Goal: Information Seeking & Learning: Learn about a topic

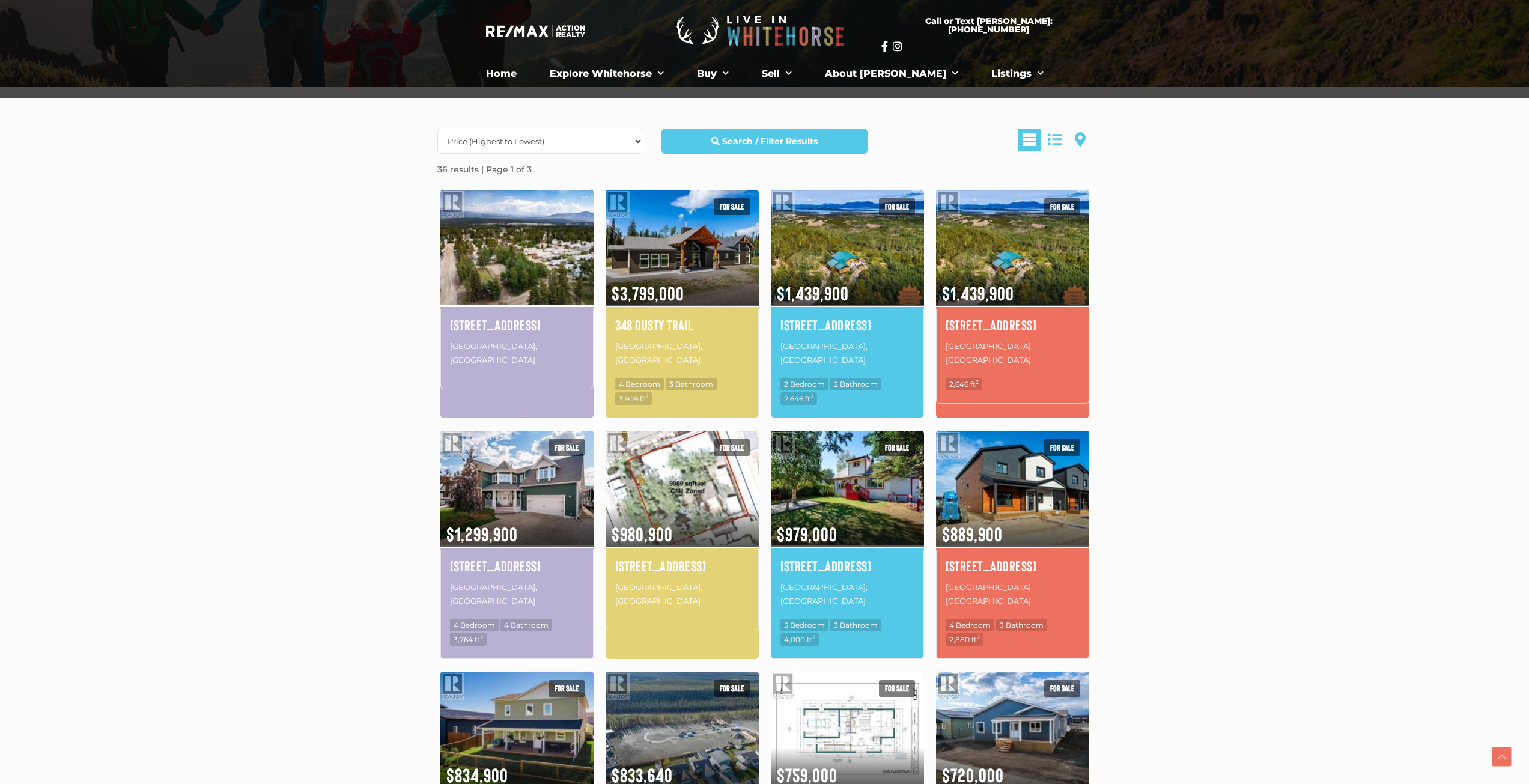
click at [515, 235] on img at bounding box center [516, 247] width 153 height 119
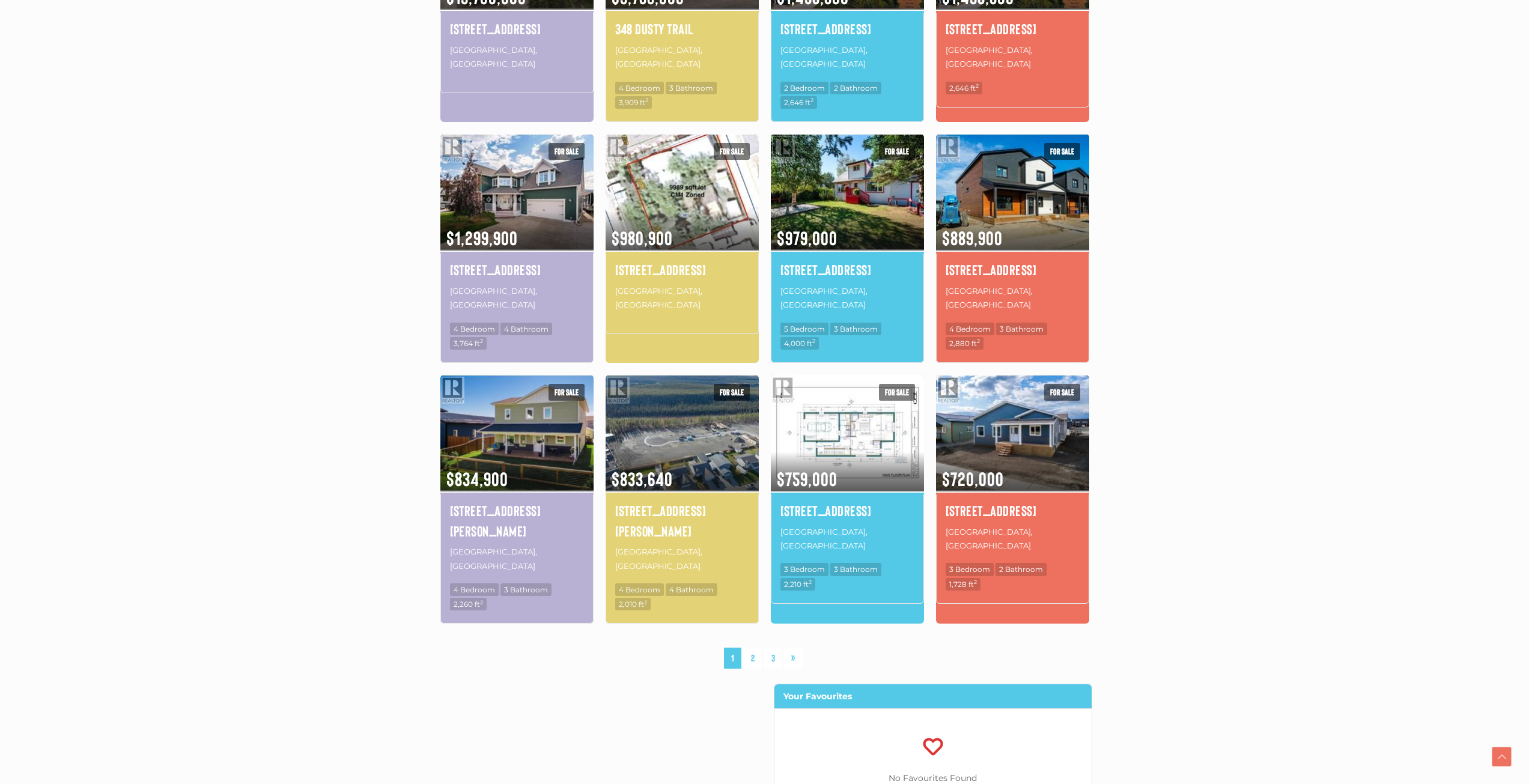
scroll to position [540, 0]
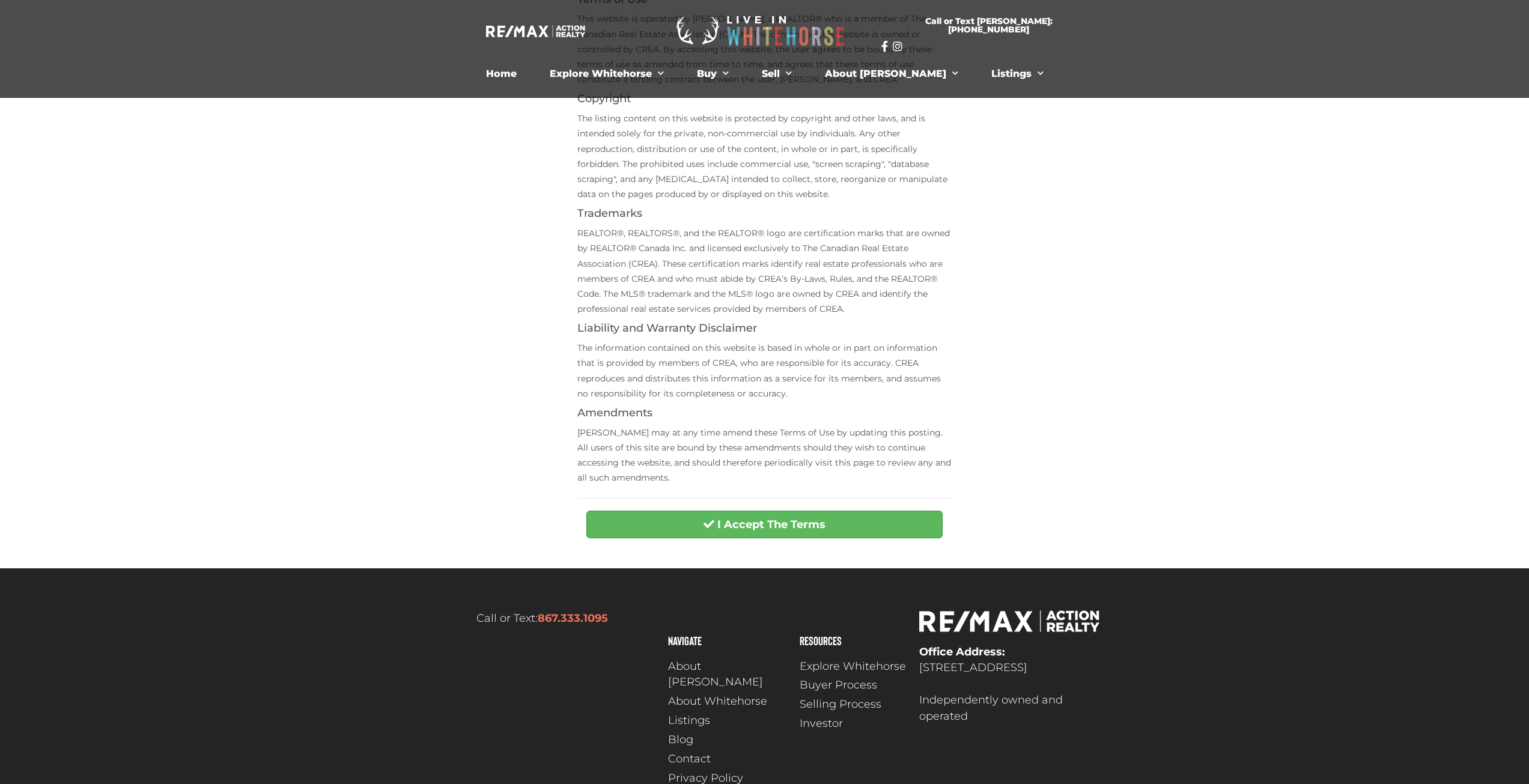
scroll to position [242, 0]
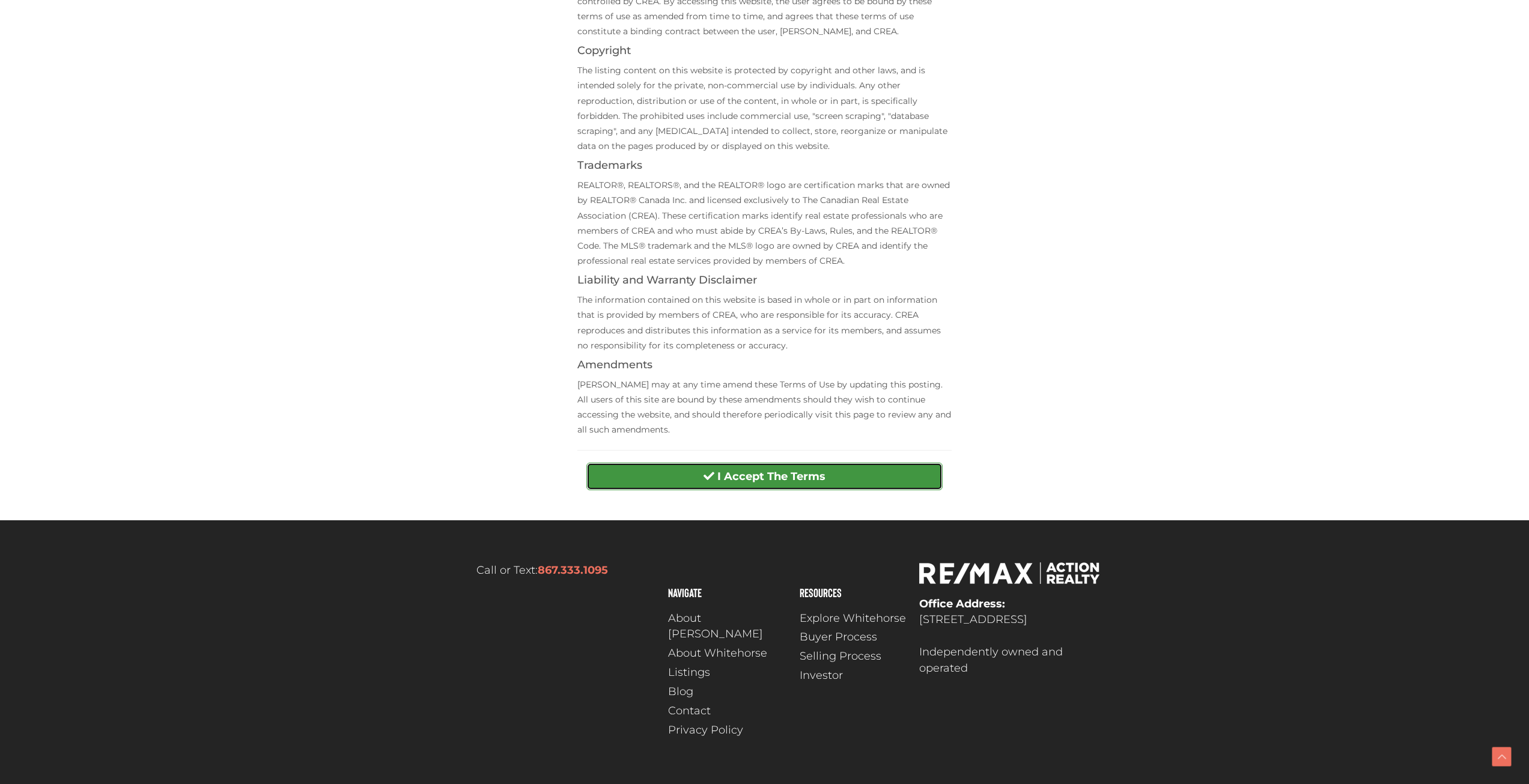
click at [752, 479] on strong "I Accept The Terms" at bounding box center [771, 476] width 108 height 13
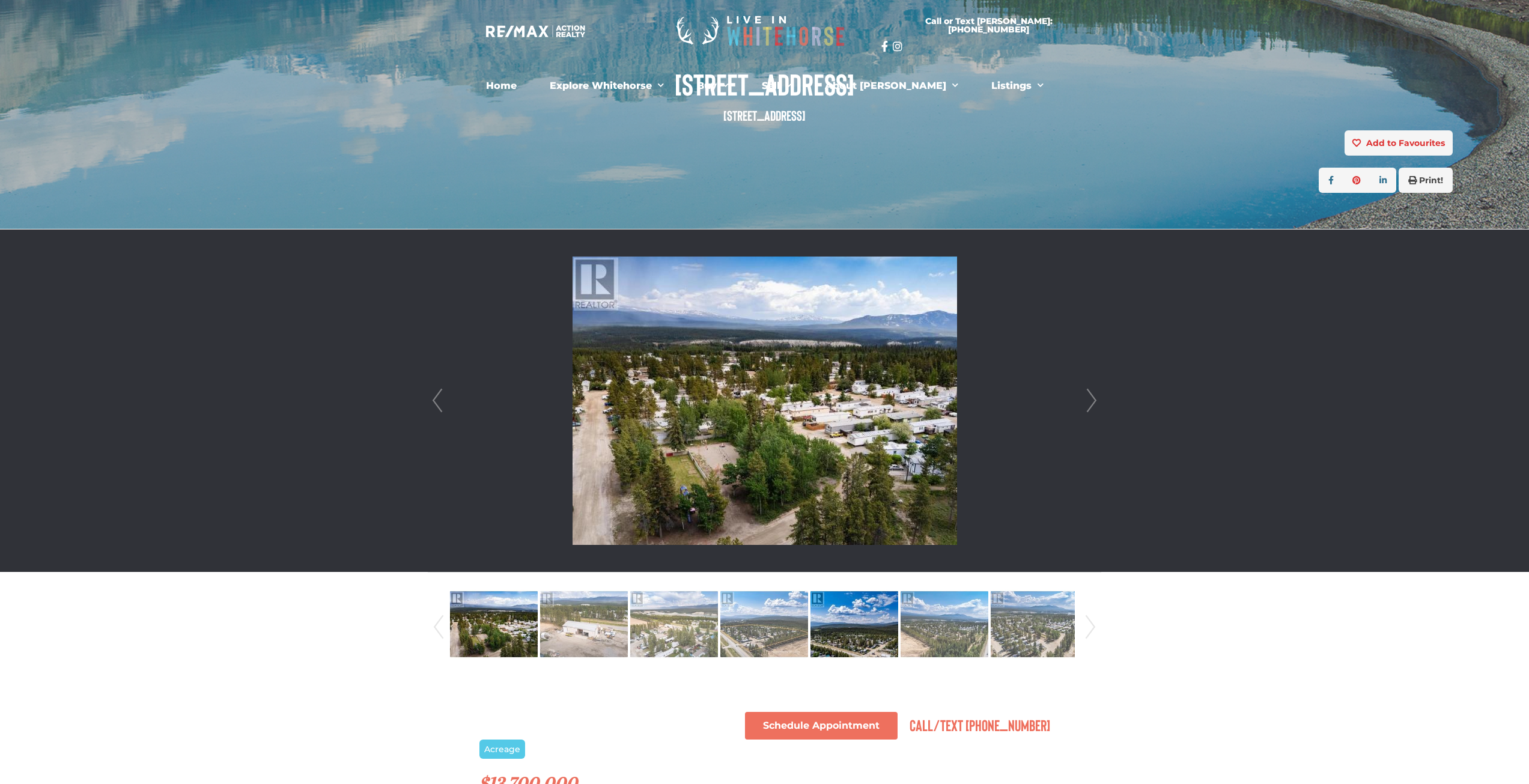
scroll to position [360, 0]
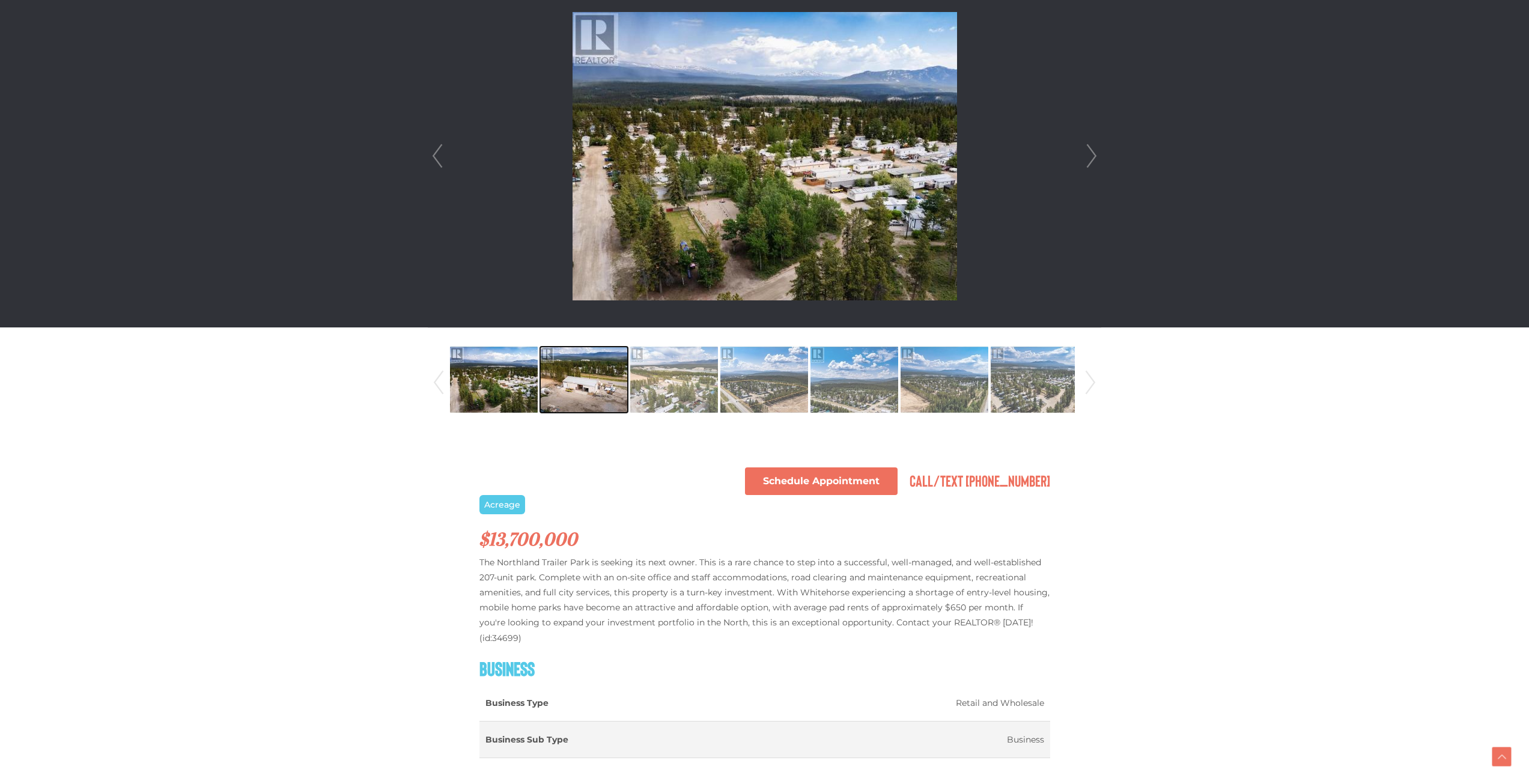
click at [591, 379] on img at bounding box center [584, 379] width 88 height 69
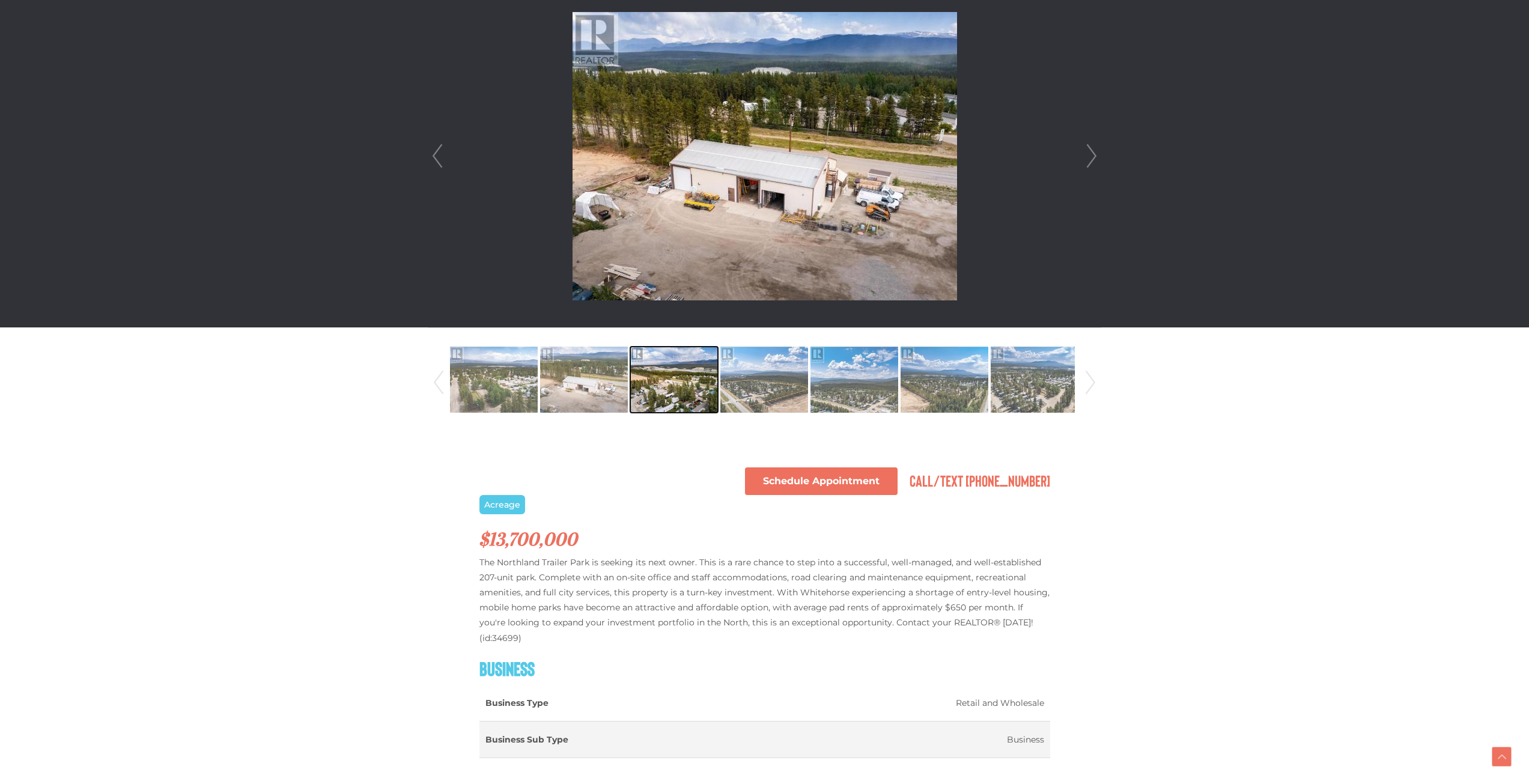
click at [692, 380] on img at bounding box center [674, 379] width 88 height 69
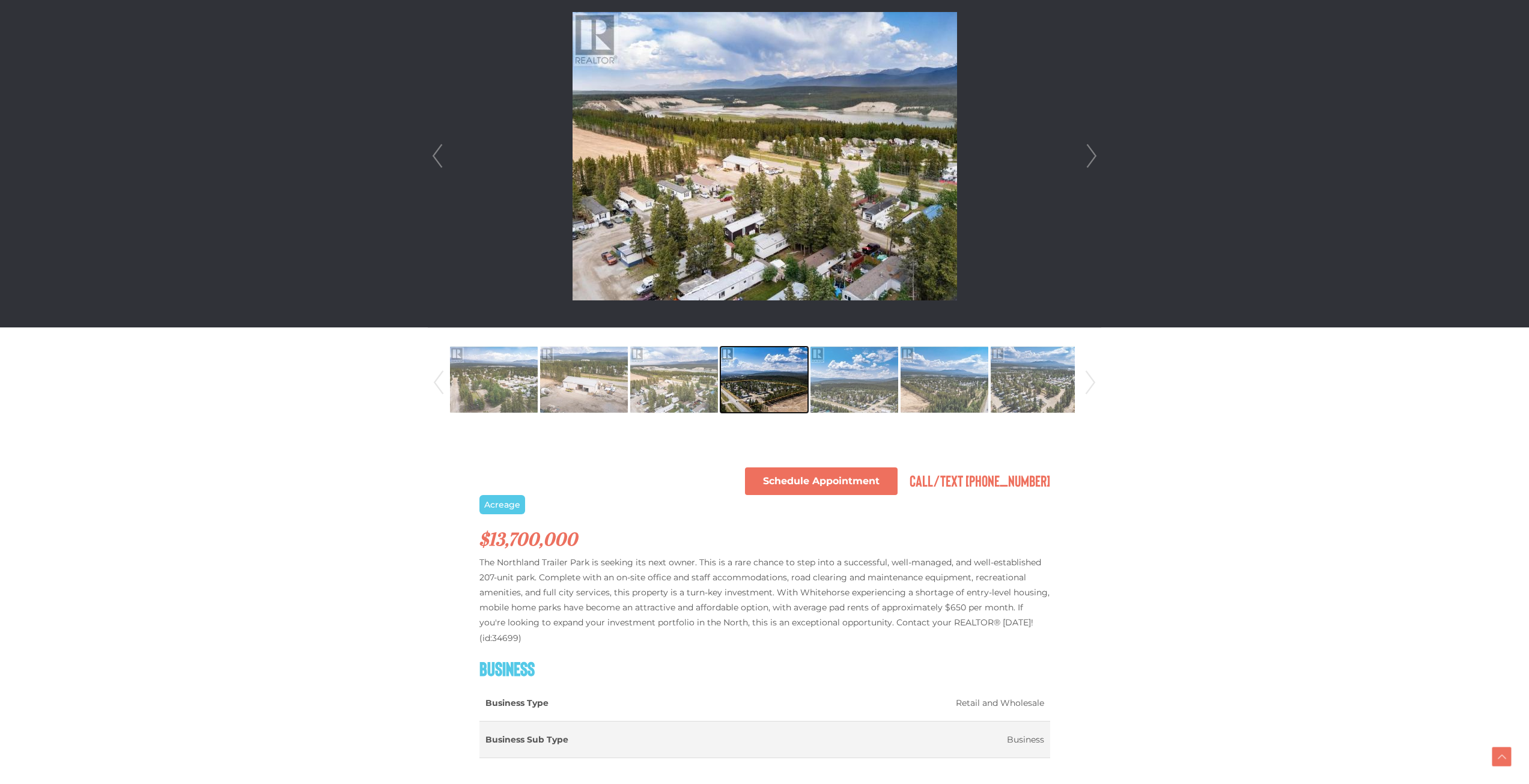
click at [730, 383] on img at bounding box center [764, 379] width 88 height 69
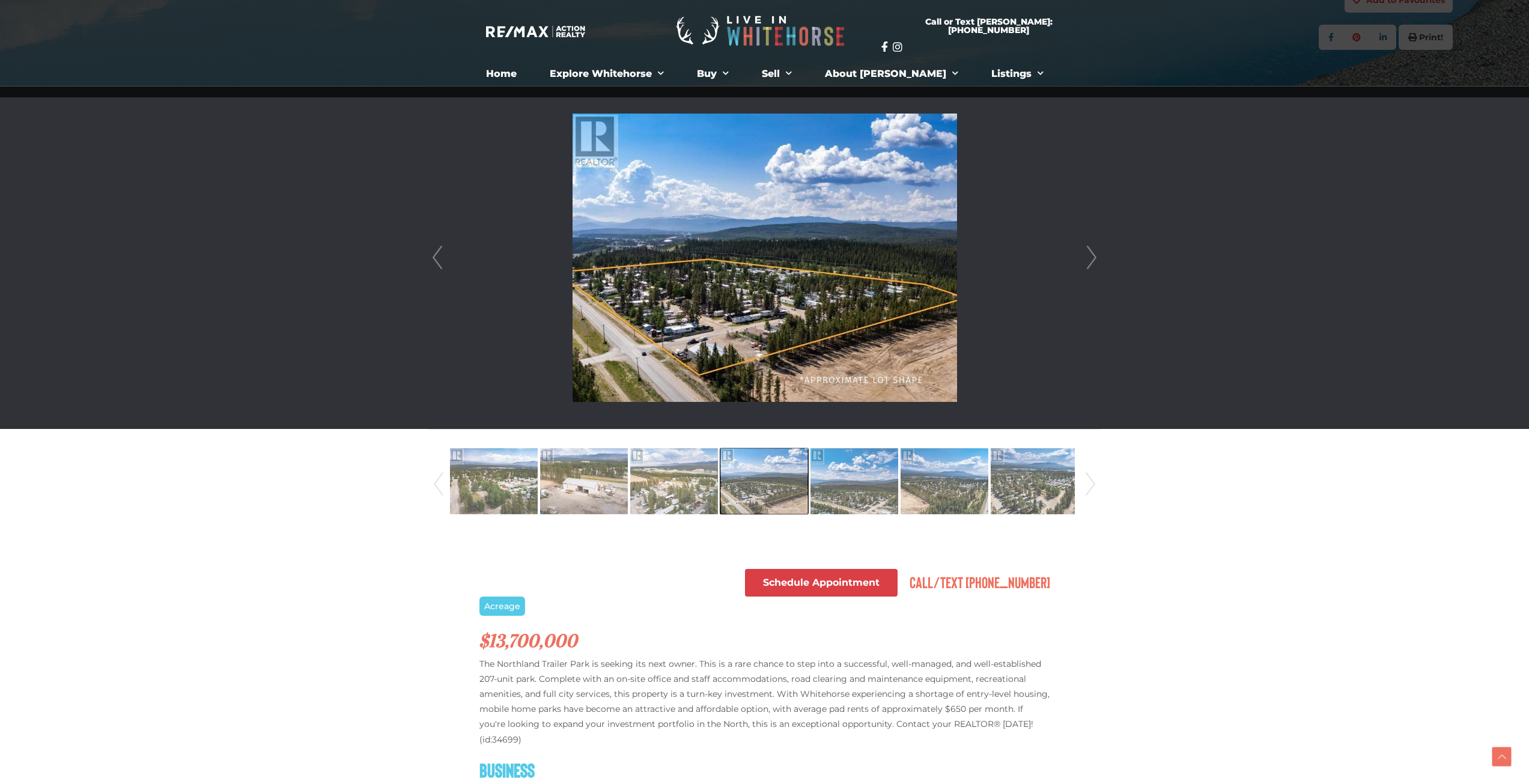
scroll to position [240, 0]
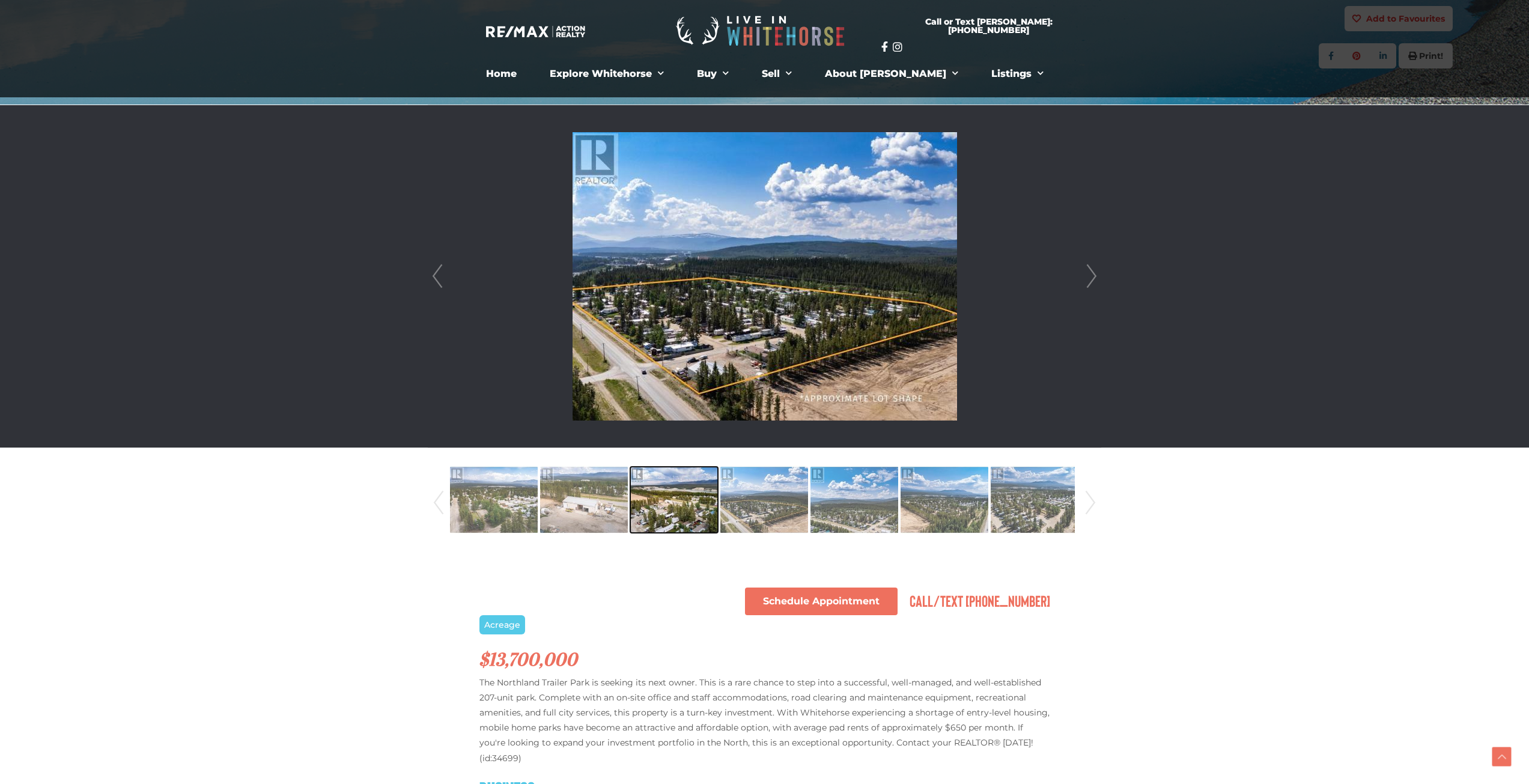
click at [683, 495] on img at bounding box center [674, 500] width 88 height 69
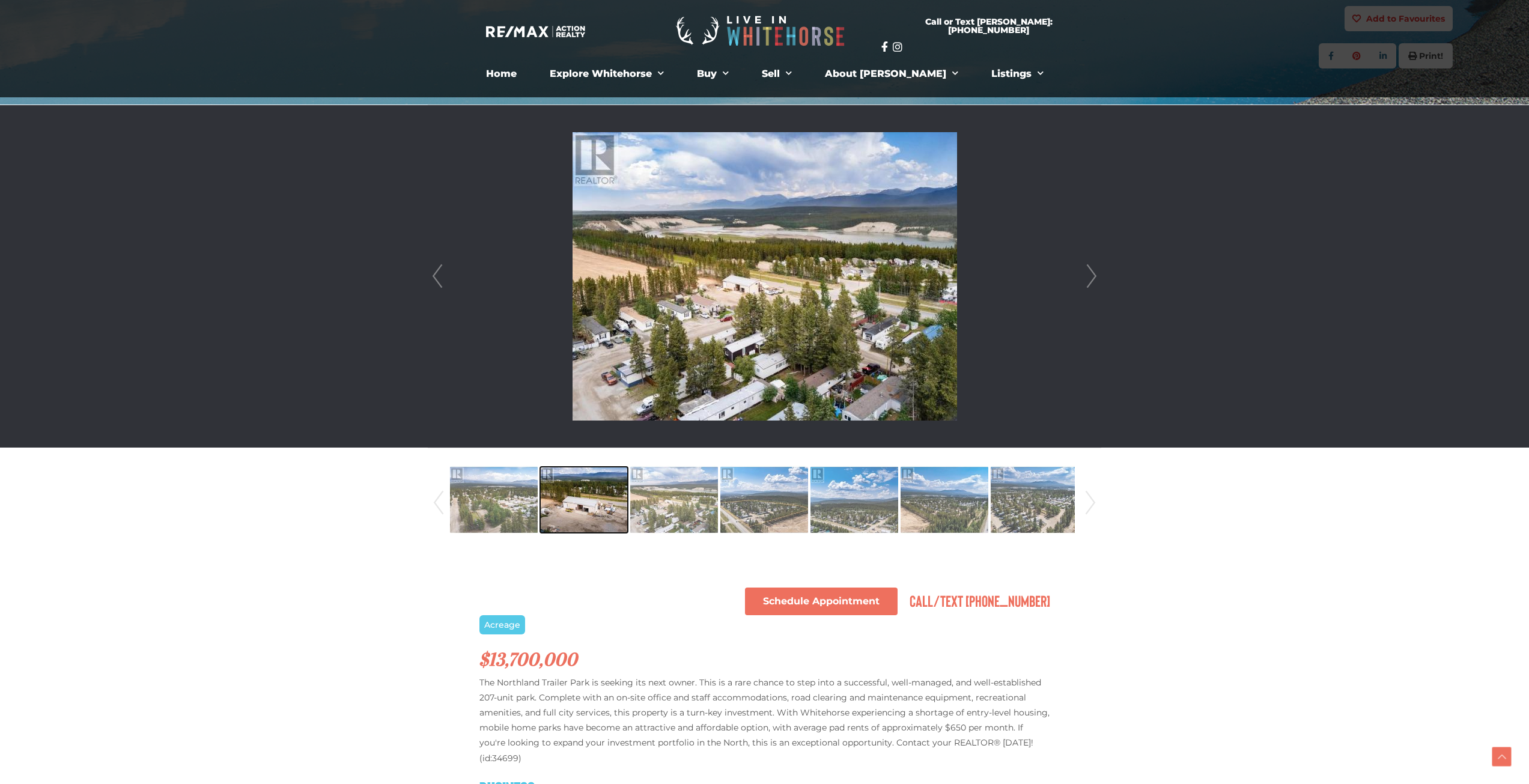
click at [600, 509] on img at bounding box center [584, 500] width 88 height 69
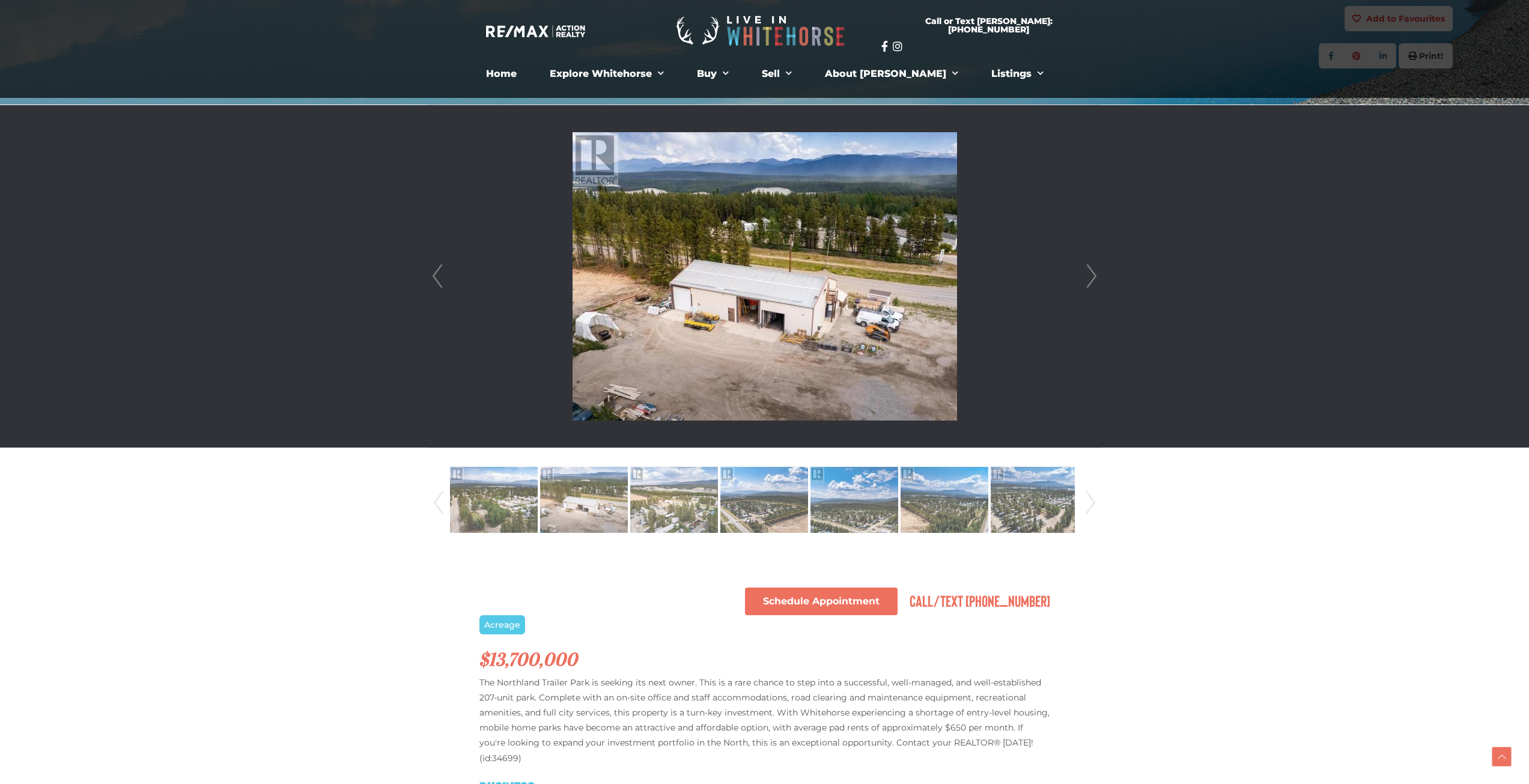
click at [1093, 267] on link "Next" at bounding box center [1091, 277] width 18 height 343
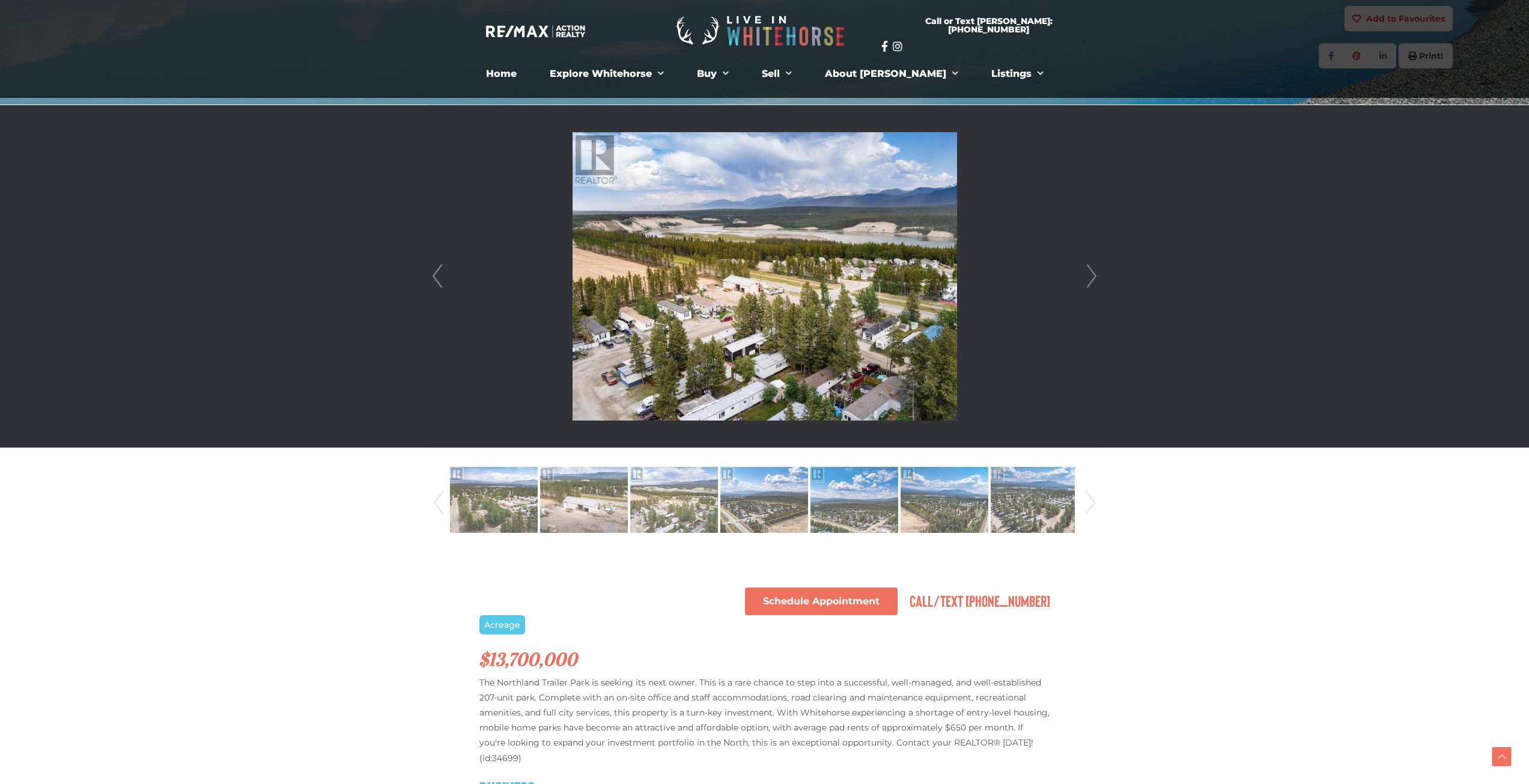
click at [1082, 268] on div "Prev Next" at bounding box center [764, 277] width 673 height 343
click at [1091, 275] on link "Next" at bounding box center [1091, 277] width 18 height 343
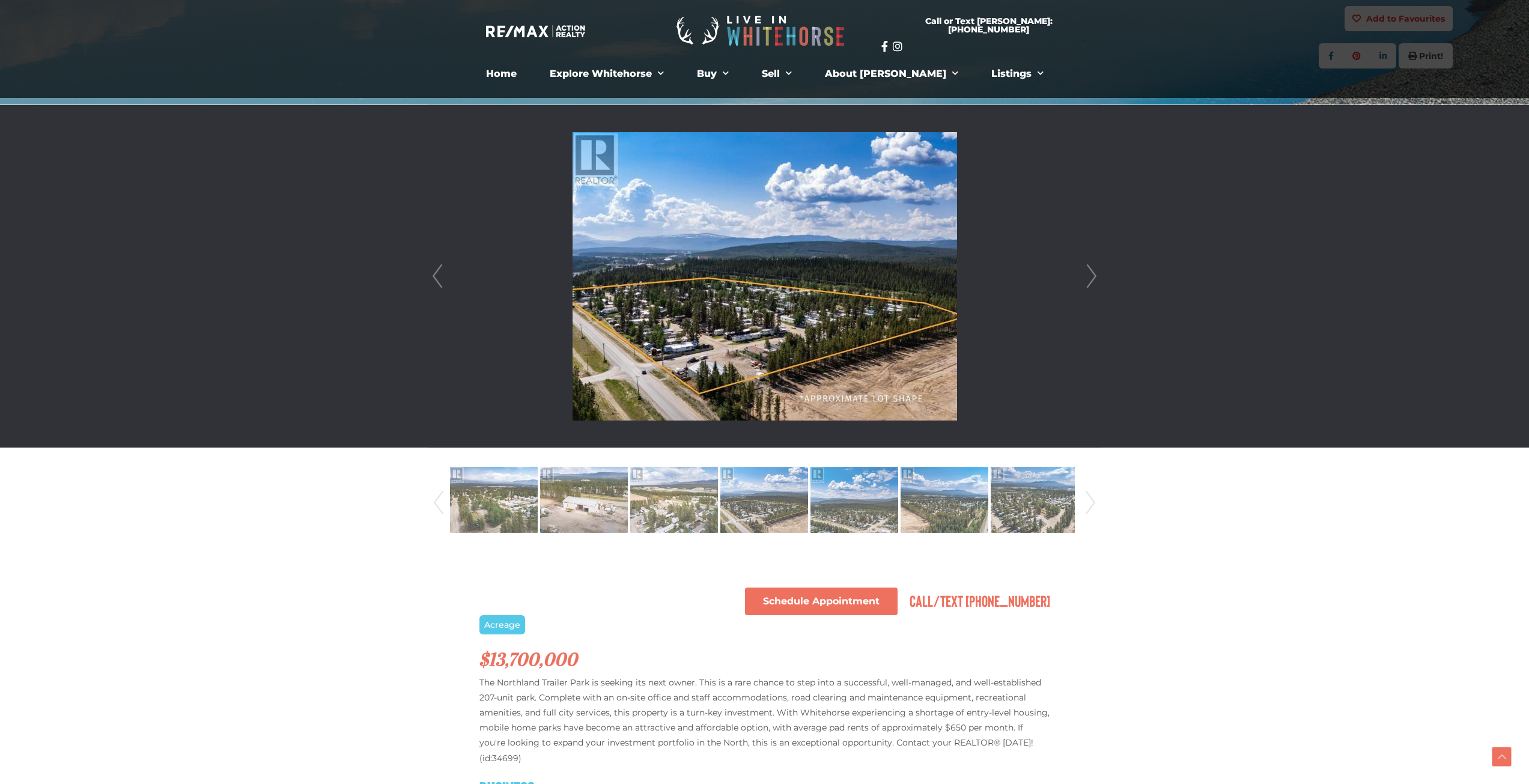
click at [1091, 275] on link "Next" at bounding box center [1091, 277] width 18 height 343
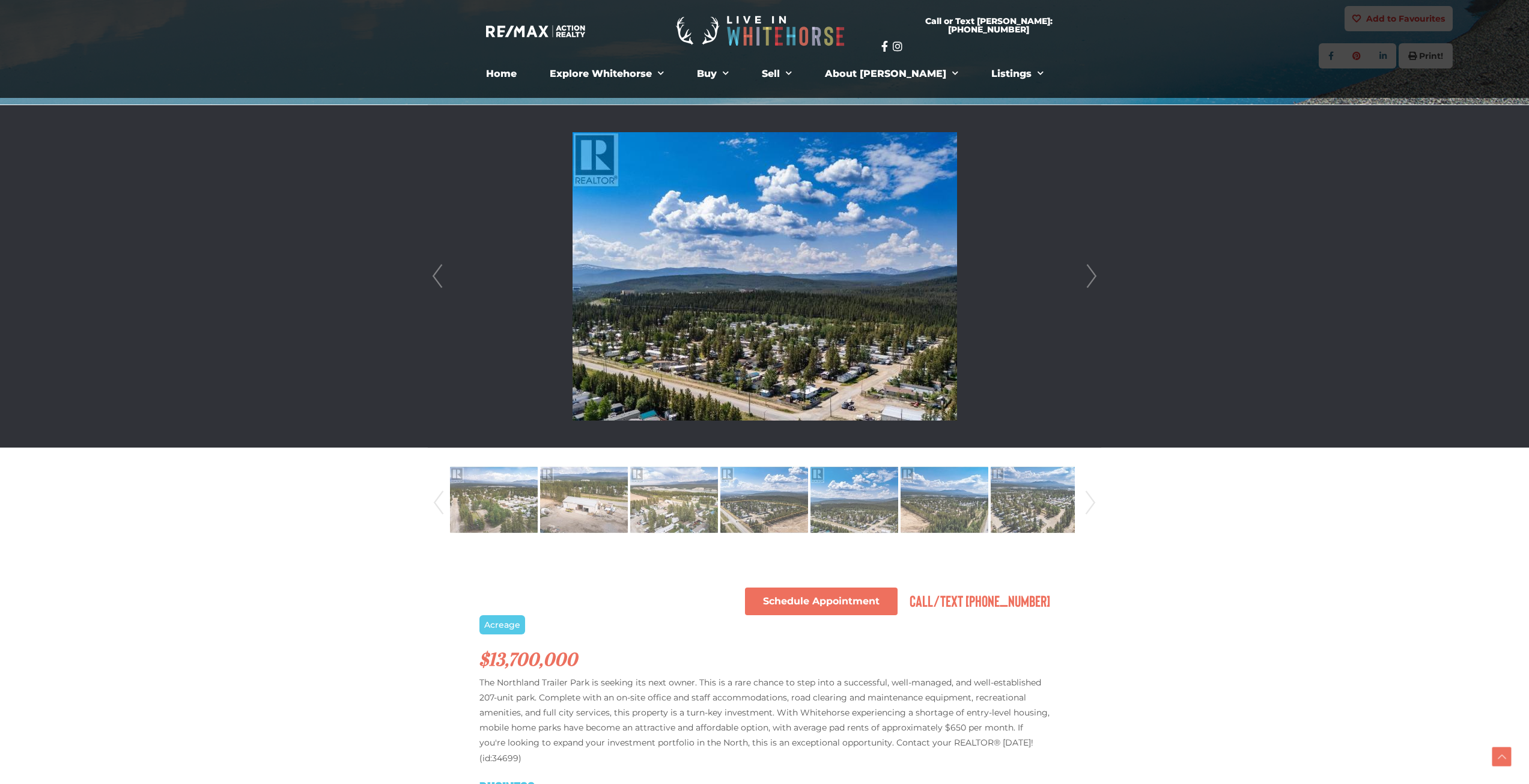
click at [1091, 275] on link "Next" at bounding box center [1091, 277] width 18 height 343
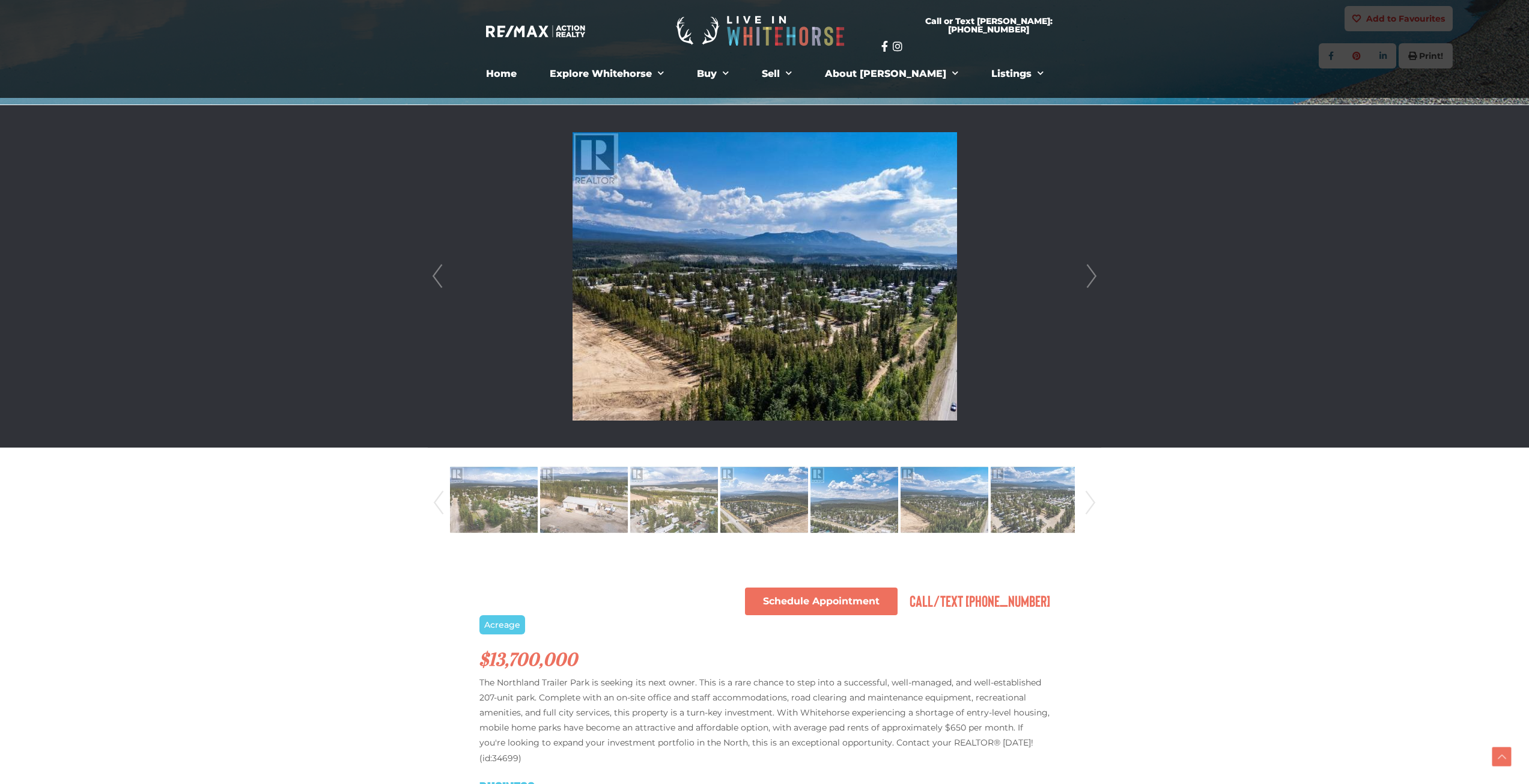
click at [1090, 275] on link "Next" at bounding box center [1091, 277] width 18 height 343
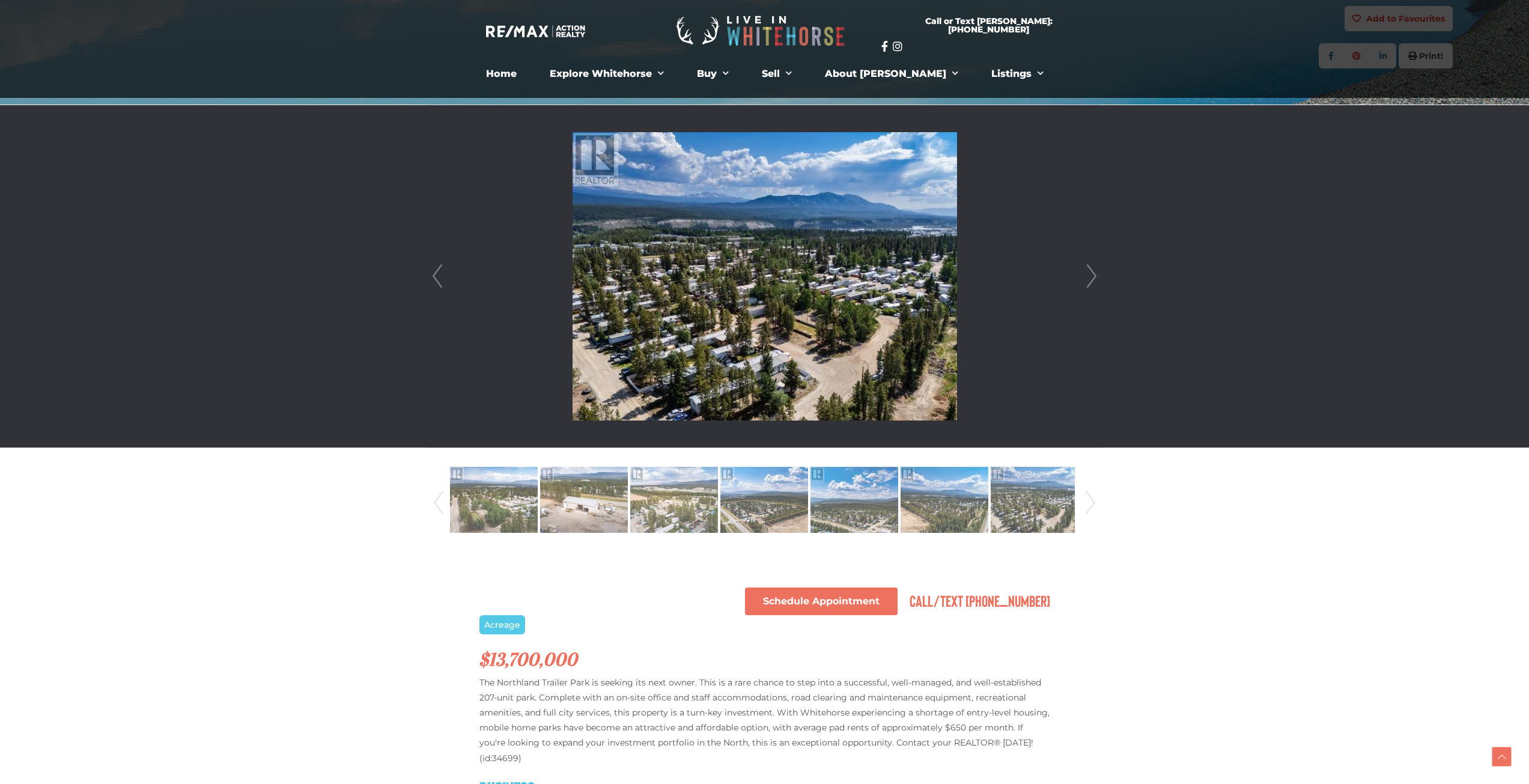
click at [1089, 275] on link "Next" at bounding box center [1091, 277] width 18 height 343
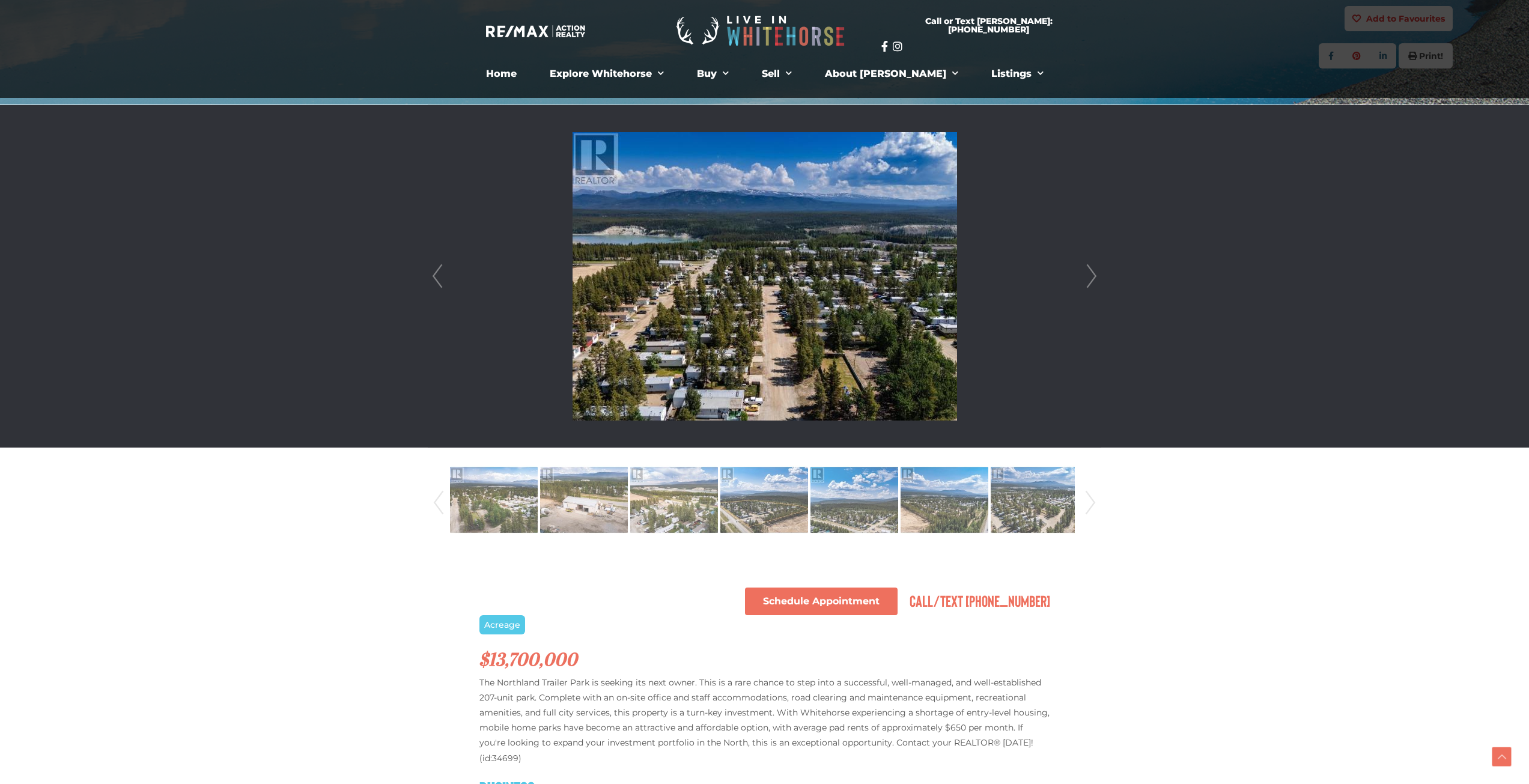
click at [1088, 276] on link "Next" at bounding box center [1091, 277] width 18 height 343
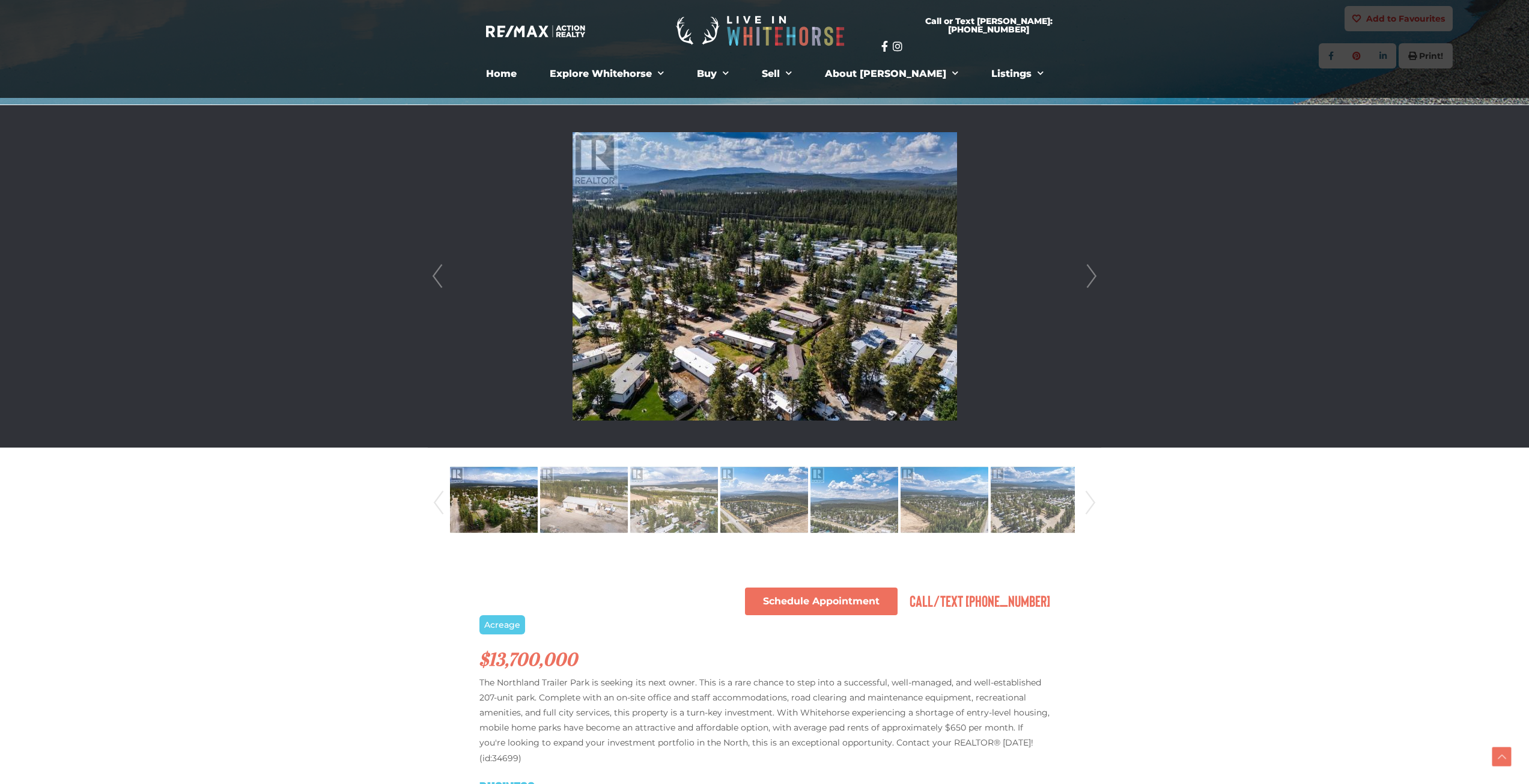
click at [1087, 276] on link "Next" at bounding box center [1091, 277] width 18 height 343
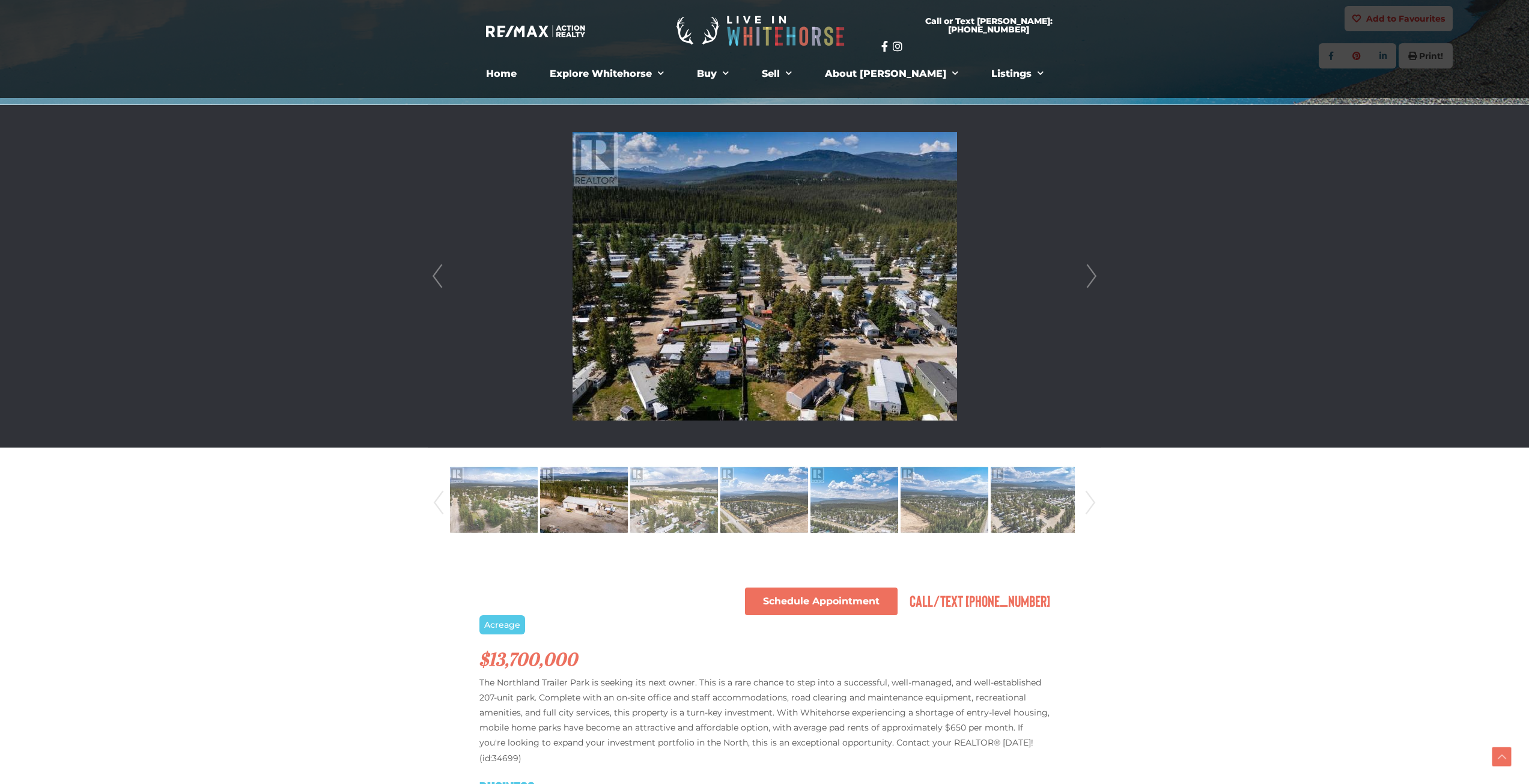
click at [1086, 277] on link "Next" at bounding box center [1091, 277] width 18 height 343
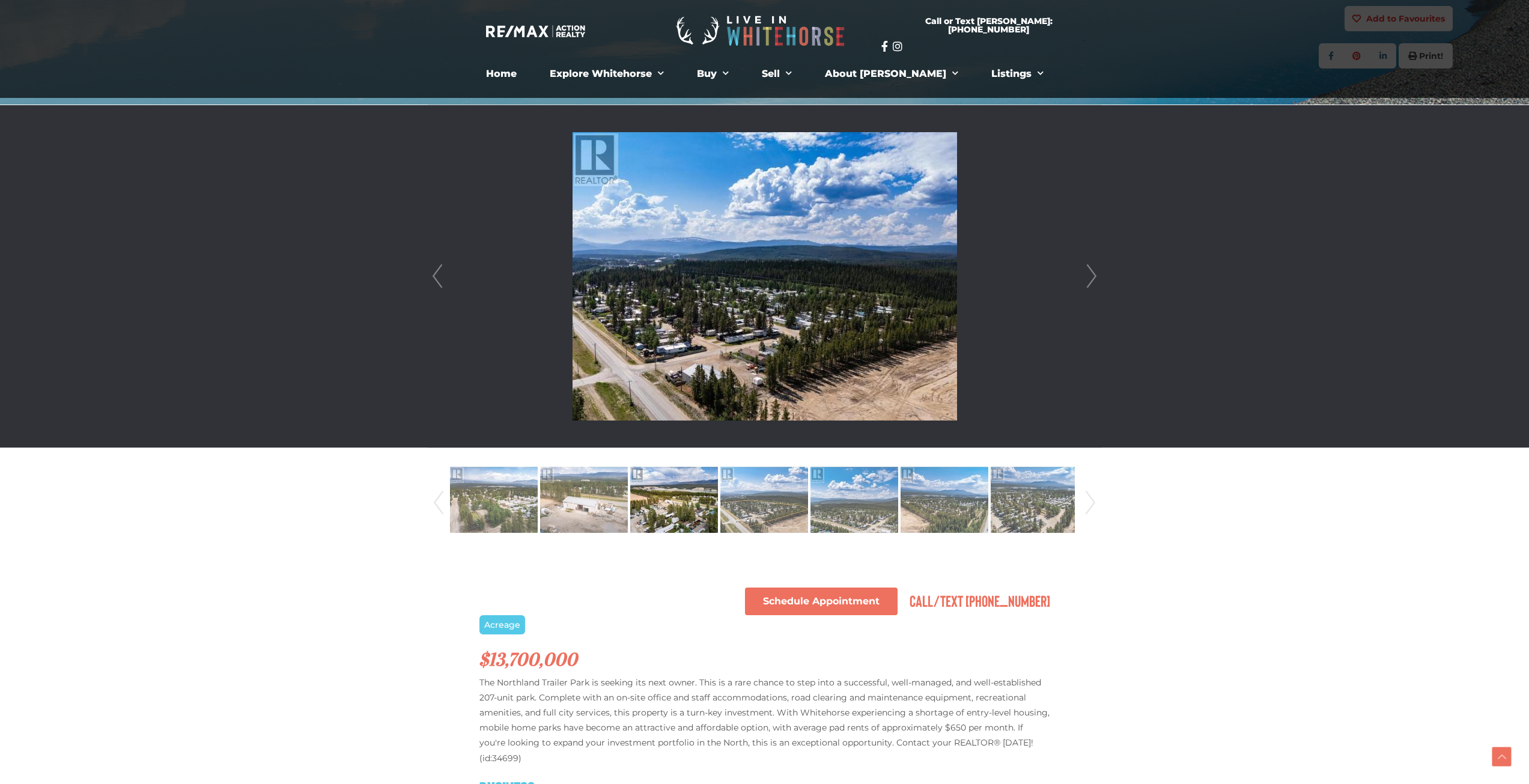
click at [1084, 277] on link "Next" at bounding box center [1091, 277] width 18 height 343
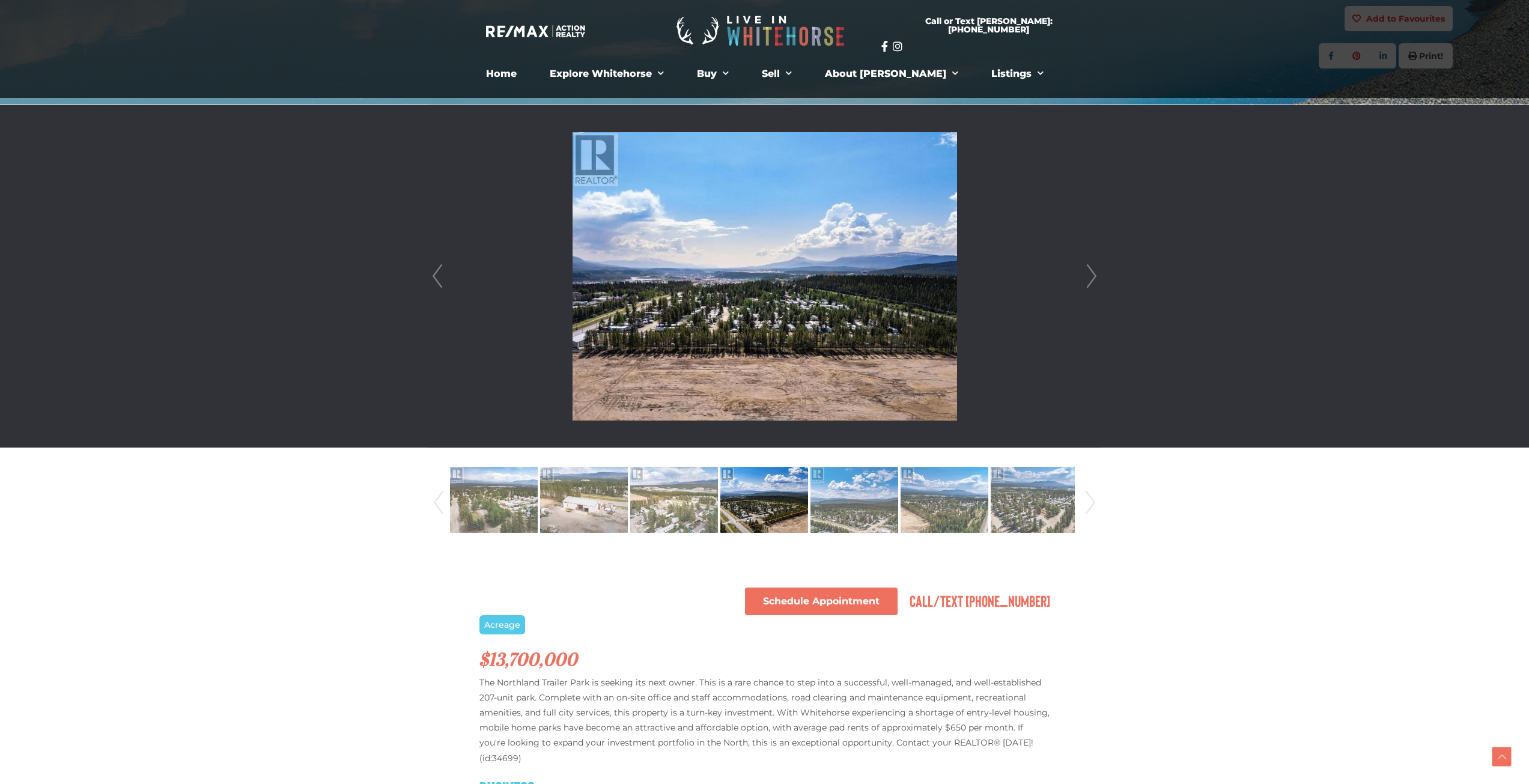
click at [1101, 249] on div at bounding box center [764, 277] width 673 height 343
drag, startPoint x: 1188, startPoint y: 265, endPoint x: 1103, endPoint y: 252, distance: 86.0
